Goal: Navigation & Orientation: Find specific page/section

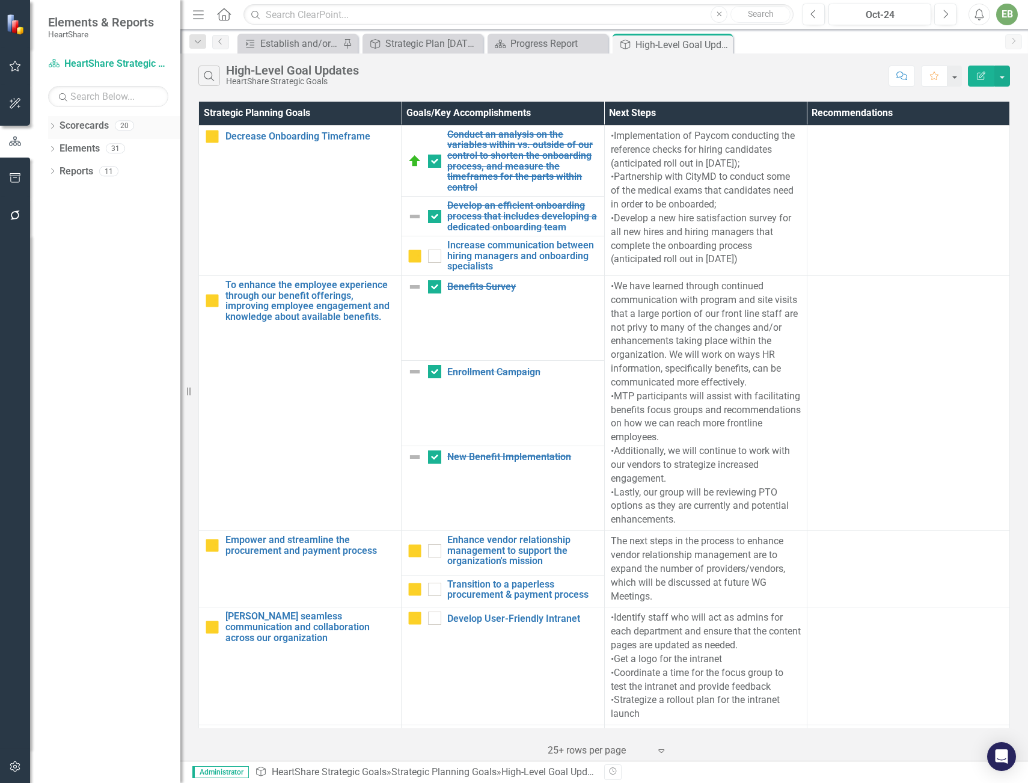
click at [56, 124] on icon "Dropdown" at bounding box center [52, 127] width 8 height 7
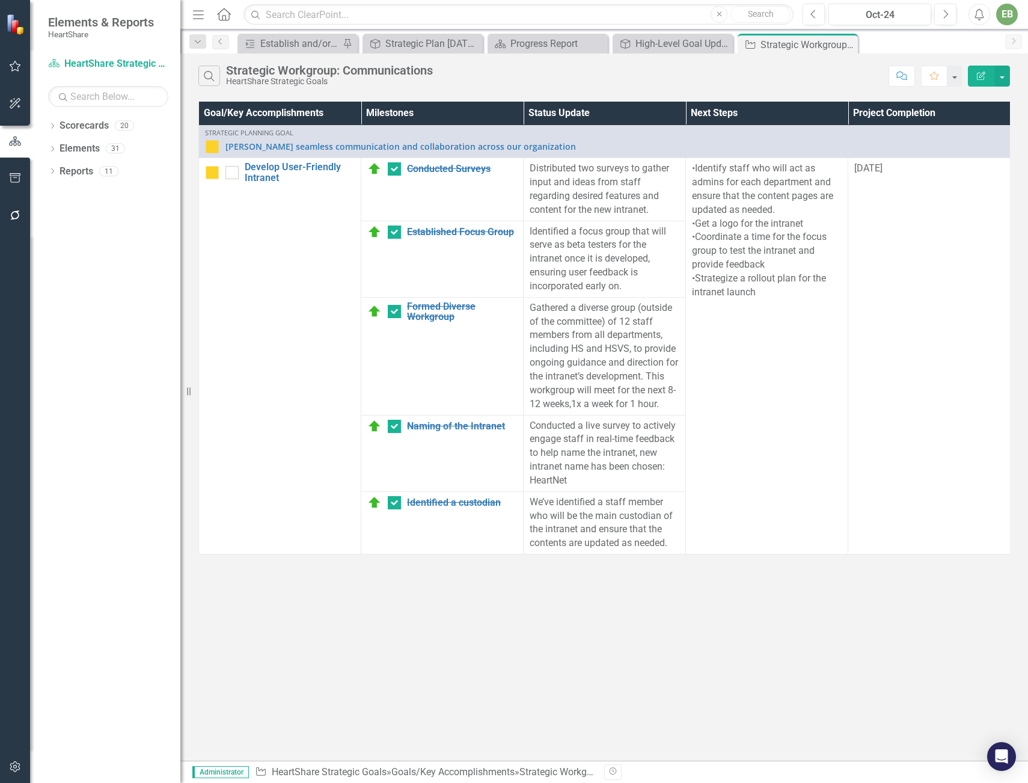
click at [251, 72] on div "Strategic Workgroup: Communications" at bounding box center [329, 70] width 207 height 13
click at [640, 44] on div "High-Level Goal Updates" at bounding box center [674, 43] width 79 height 15
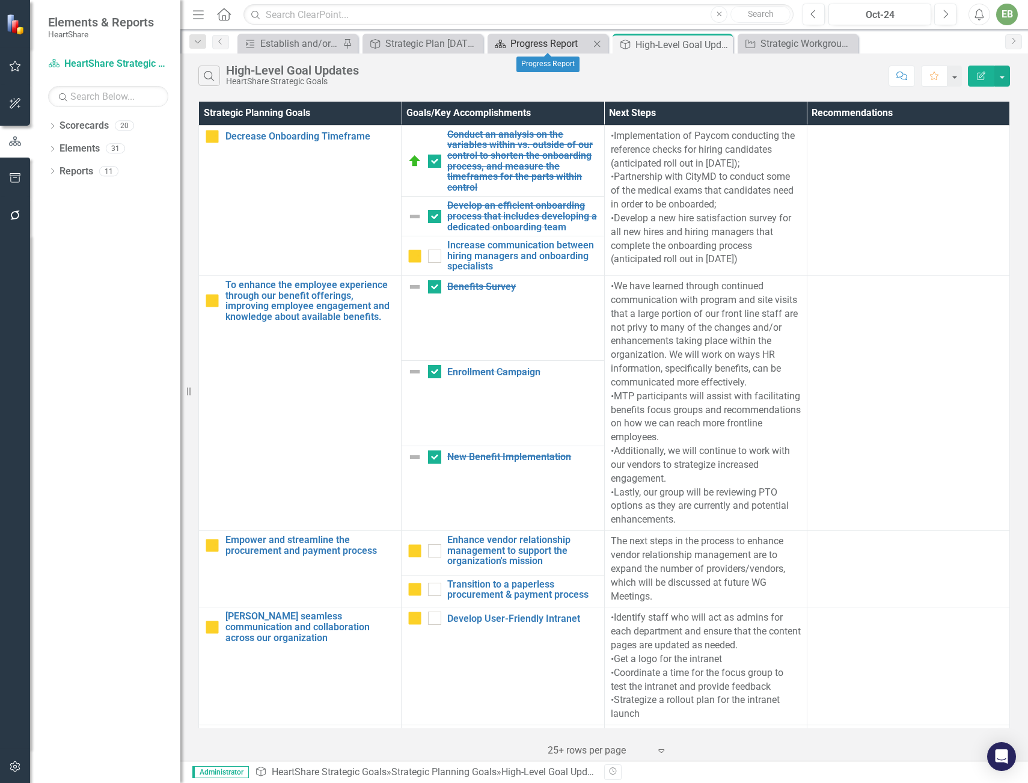
click at [518, 46] on div "Progress Report" at bounding box center [549, 43] width 79 height 15
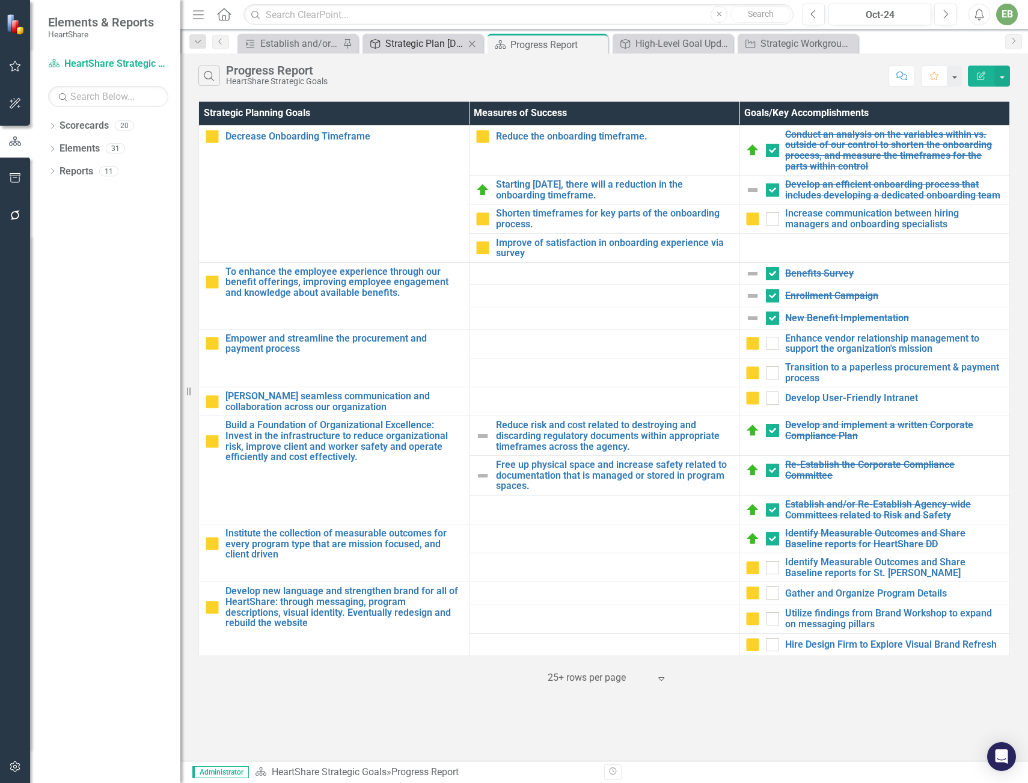
click at [429, 43] on div "Strategic Plan [DATE]-[DATE] Goal Report" at bounding box center [424, 43] width 79 height 15
